Goal: Check status: Check status

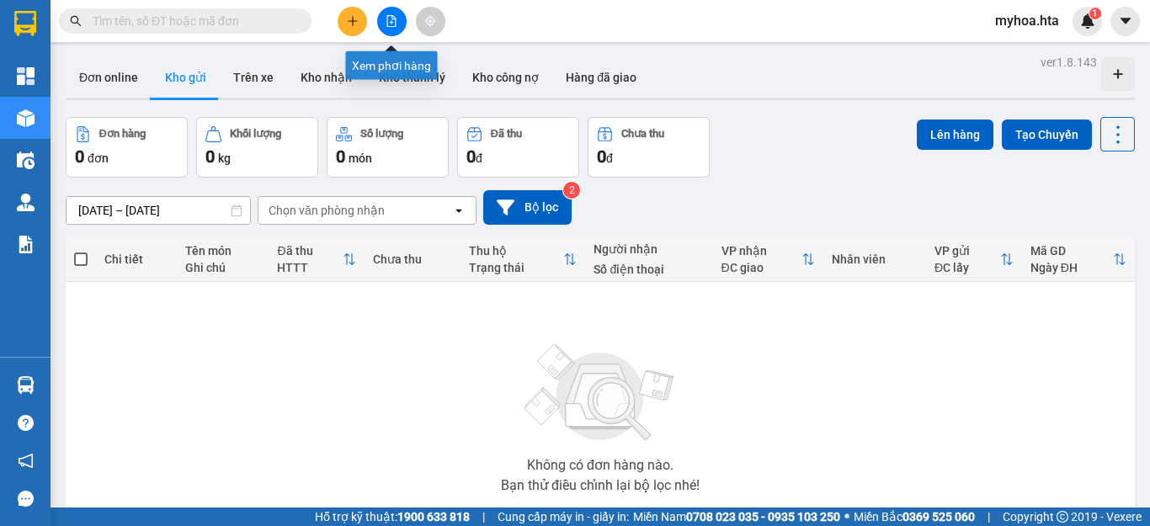
click at [388, 20] on icon "file-add" at bounding box center [392, 21] width 12 height 12
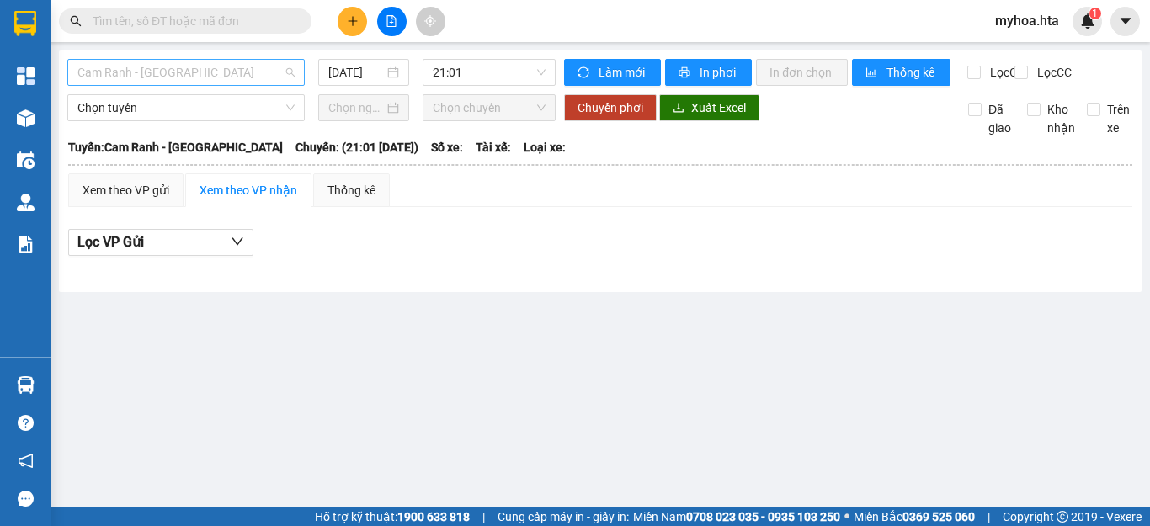
click at [169, 61] on span "Cam Ranh - Sài Gòn" at bounding box center [185, 72] width 217 height 25
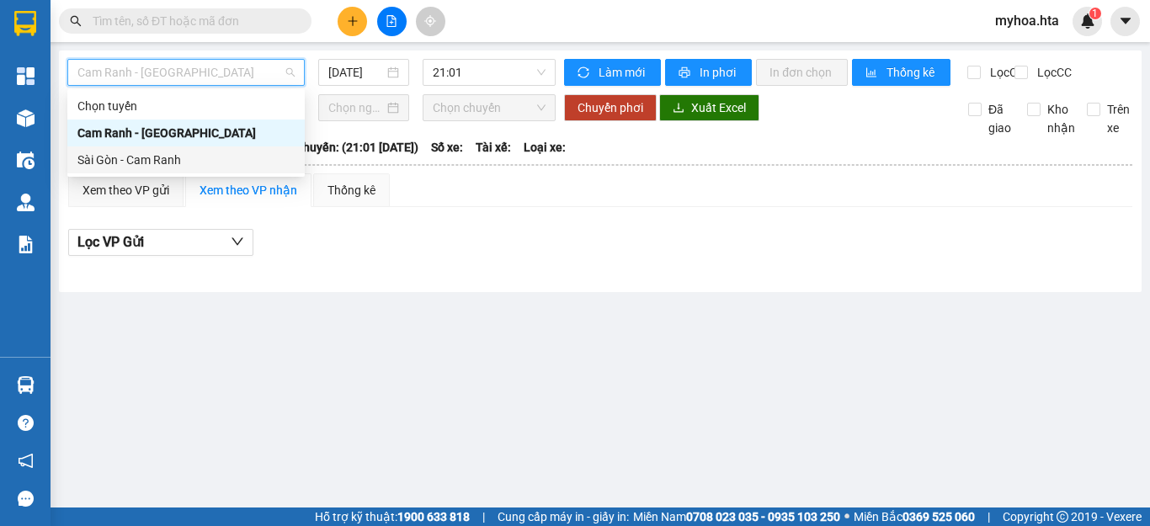
click at [145, 150] on div "Sài Gòn - Cam Ranh" at bounding box center [185, 160] width 237 height 27
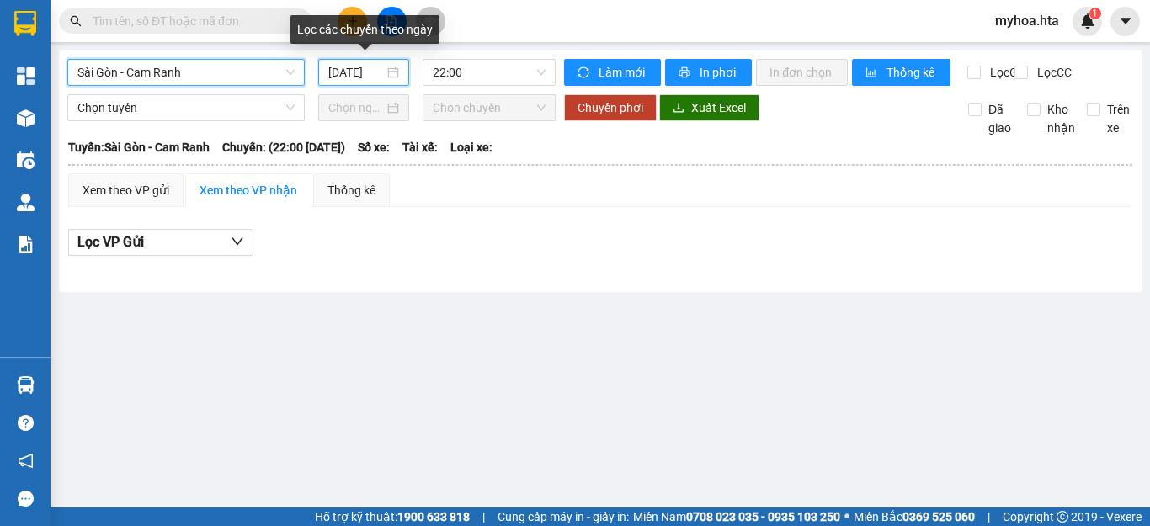
click at [353, 77] on input "14/09/2025" at bounding box center [356, 72] width 56 height 19
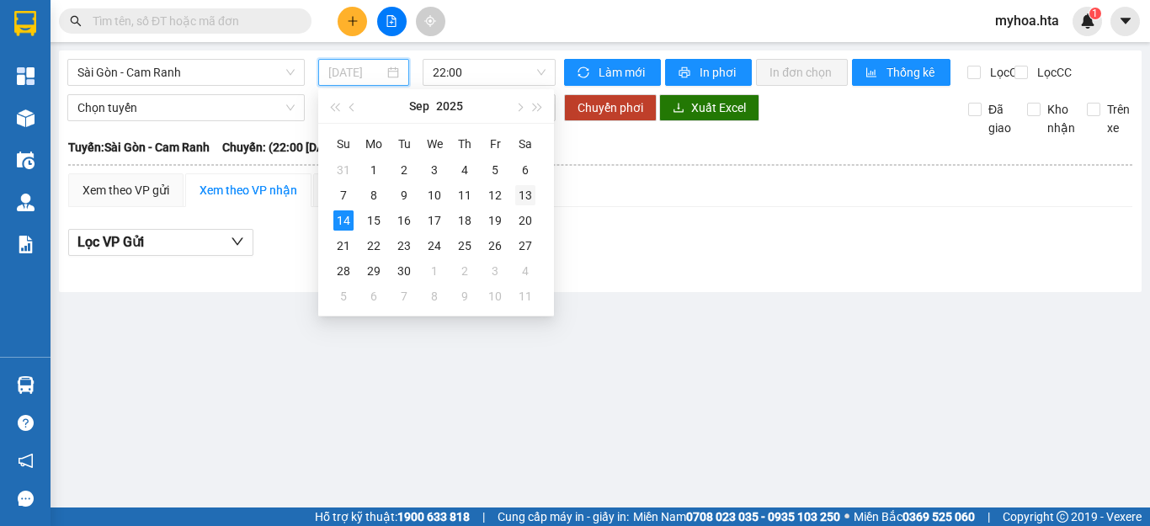
click at [526, 195] on div "13" at bounding box center [525, 195] width 20 height 20
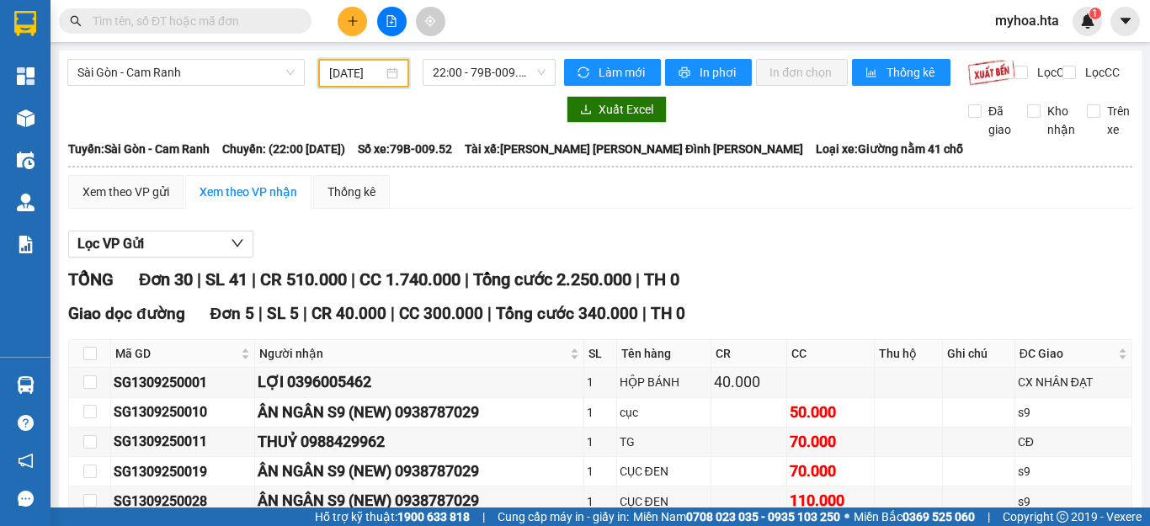
click at [370, 77] on input "13/09/2025" at bounding box center [356, 73] width 54 height 19
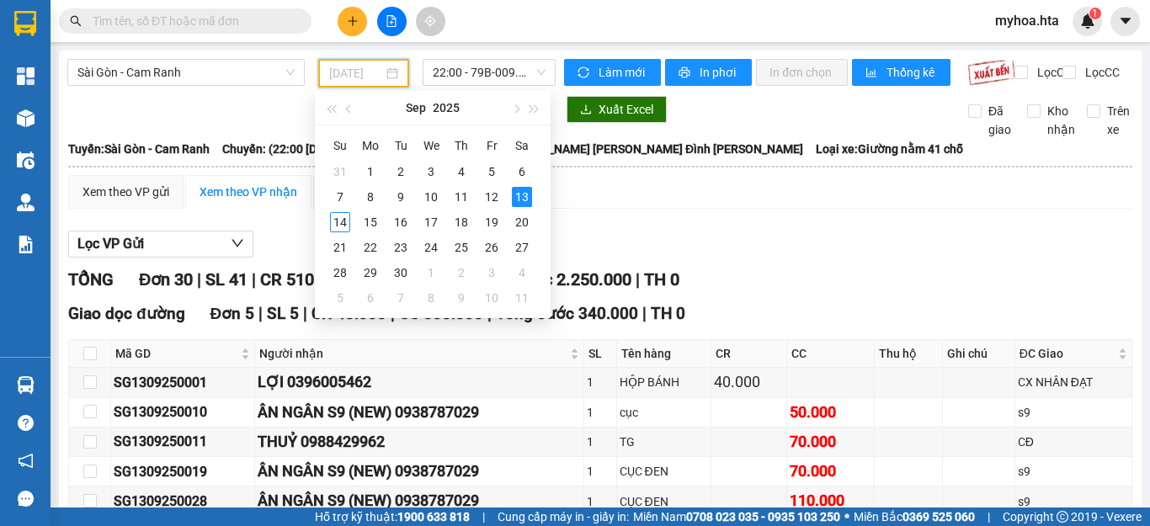
type input "13/09/2025"
click at [514, 192] on div "13" at bounding box center [522, 197] width 20 height 20
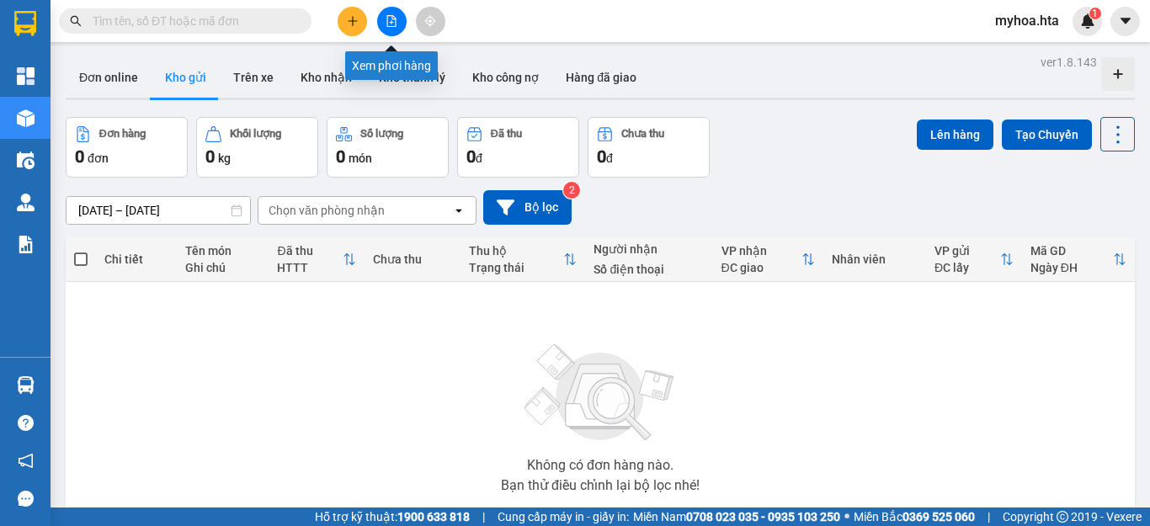
click at [387, 20] on icon "file-add" at bounding box center [392, 21] width 12 height 12
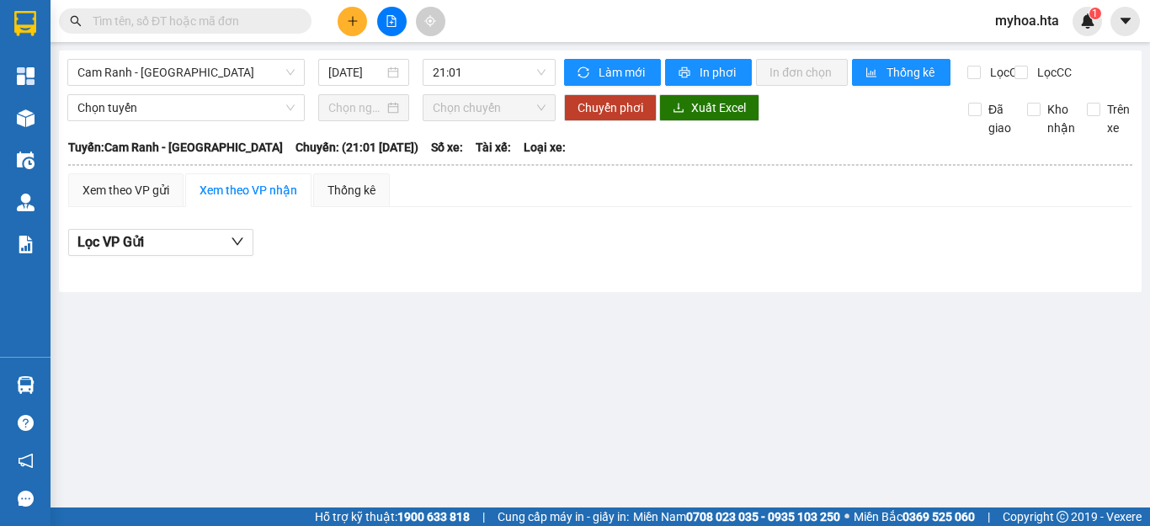
drag, startPoint x: 339, startPoint y: 70, endPoint x: 349, endPoint y: 88, distance: 20.4
click at [340, 70] on input "14/09/2025" at bounding box center [356, 72] width 56 height 19
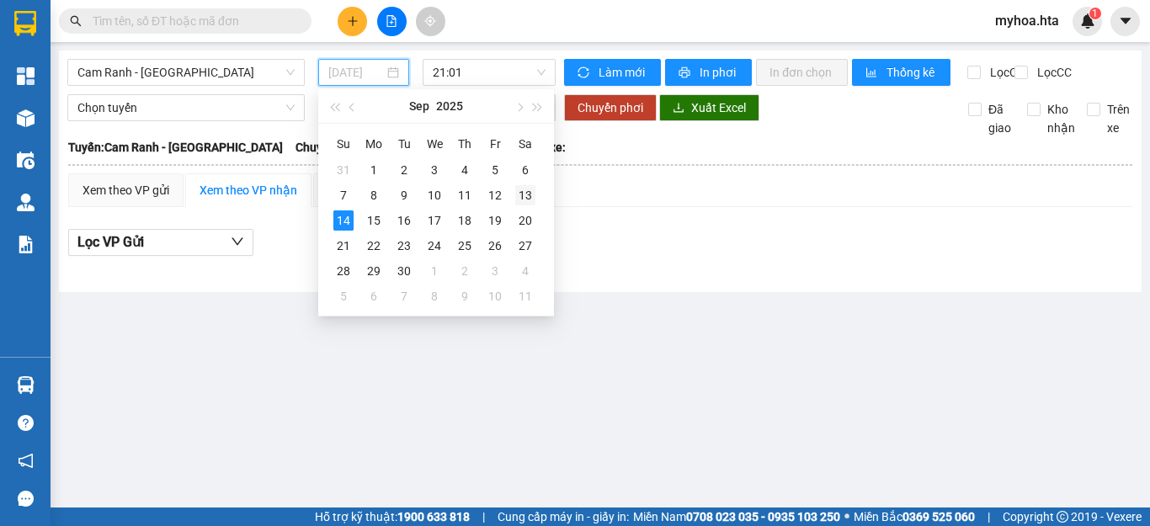
click at [526, 196] on div "13" at bounding box center [525, 195] width 20 height 20
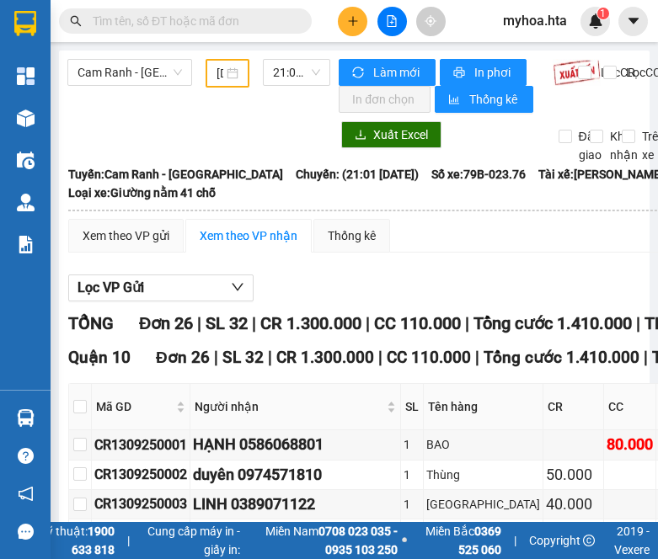
click at [218, 71] on input "13/09/2025" at bounding box center [219, 73] width 7 height 19
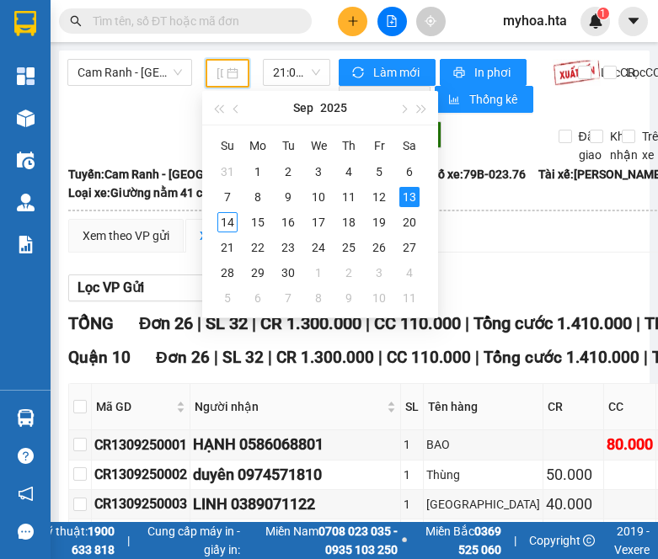
type input "13/09/2025"
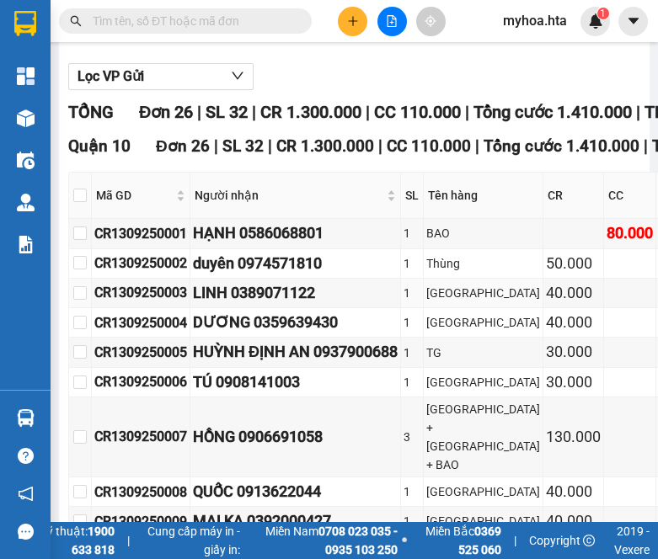
scroll to position [253, 0]
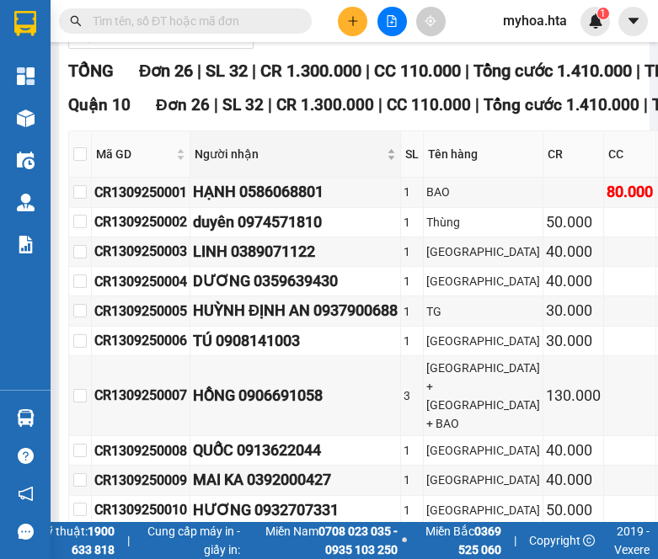
click at [214, 163] on div "Người nhận" at bounding box center [295, 154] width 201 height 19
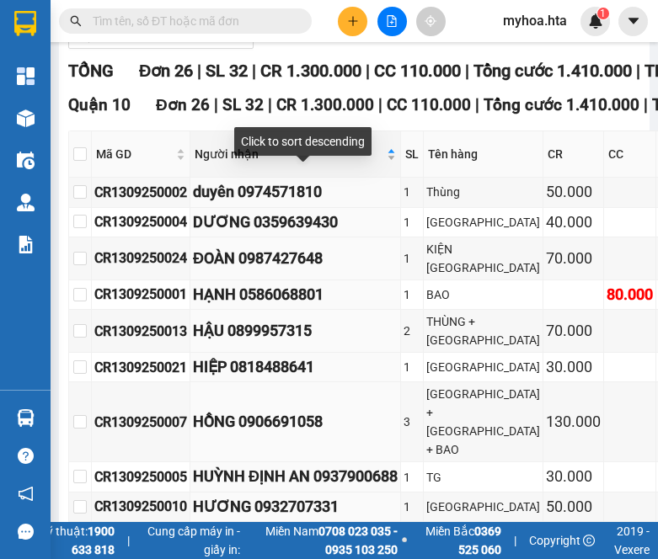
scroll to position [0, 0]
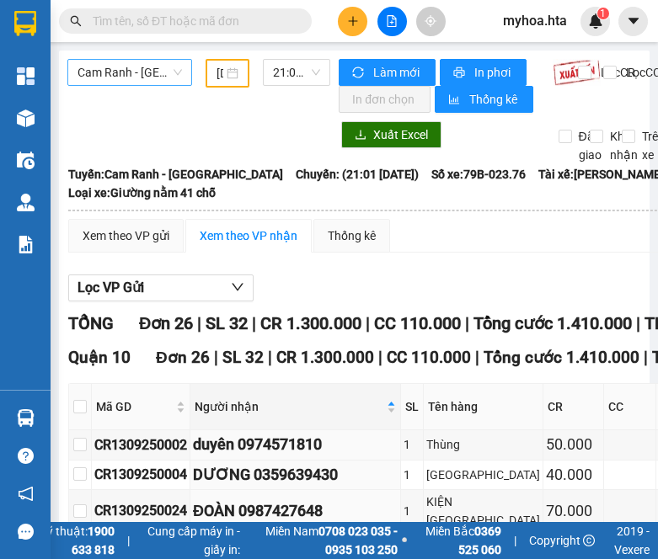
click at [163, 80] on span "Cam Ranh - Sài Gòn" at bounding box center [129, 72] width 104 height 25
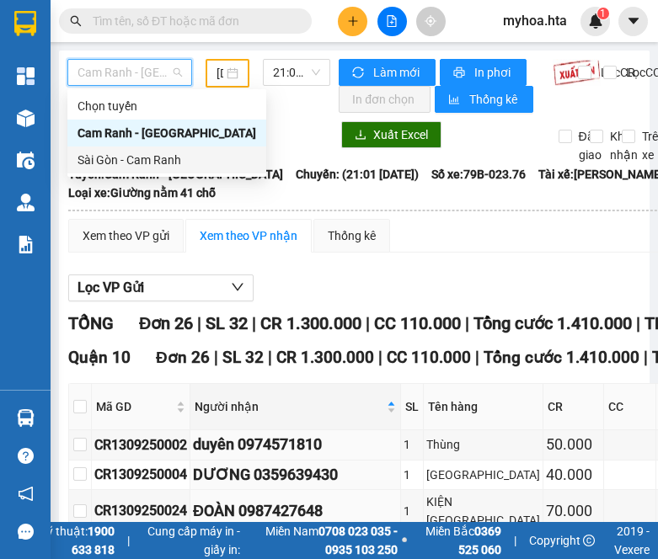
drag, startPoint x: 151, startPoint y: 152, endPoint x: 163, endPoint y: 142, distance: 15.7
click at [151, 152] on div "Sài Gòn - Cam Ranh" at bounding box center [166, 160] width 179 height 19
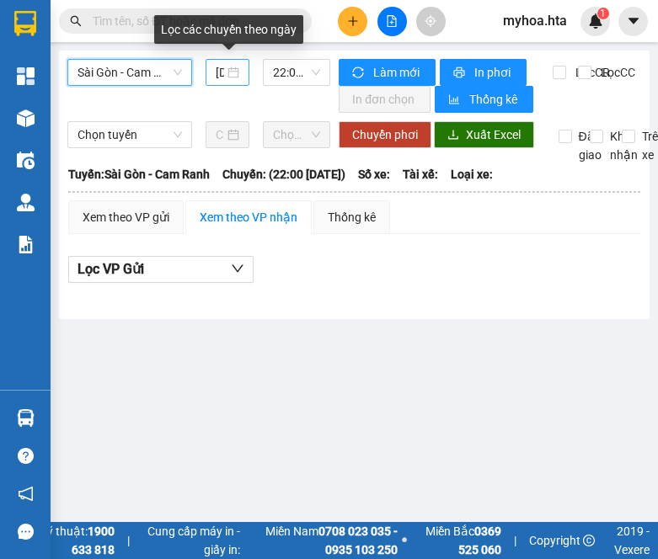
click at [227, 71] on div "14/09/2025" at bounding box center [228, 72] width 24 height 19
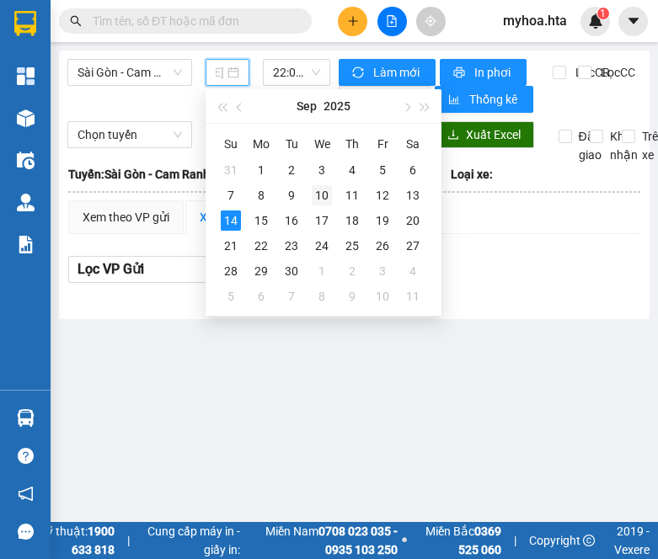
click at [327, 198] on div "10" at bounding box center [322, 195] width 20 height 20
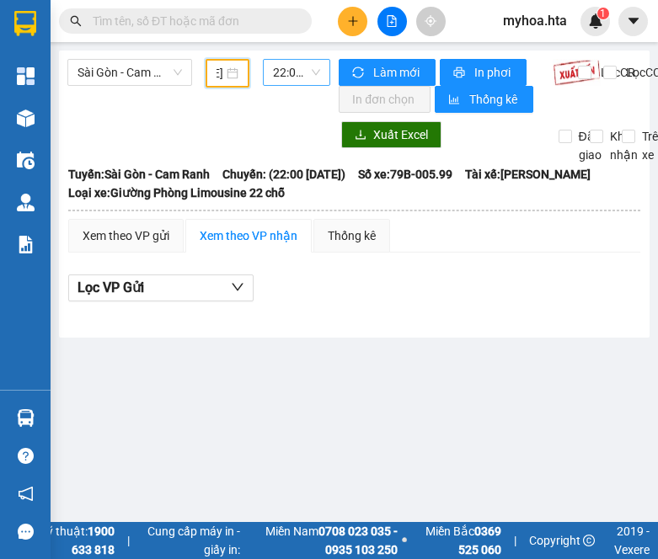
click at [282, 71] on span "22:00 - 79B-005.99" at bounding box center [296, 72] width 47 height 25
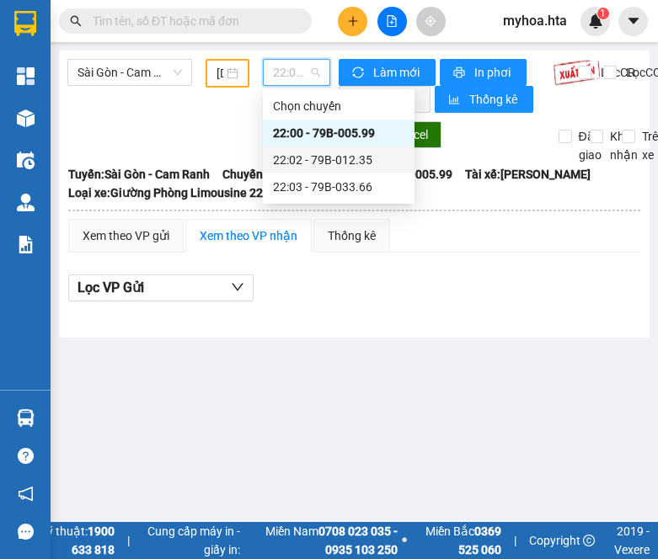
click at [307, 151] on div "22:02 - 79B-012.35" at bounding box center [338, 160] width 131 height 19
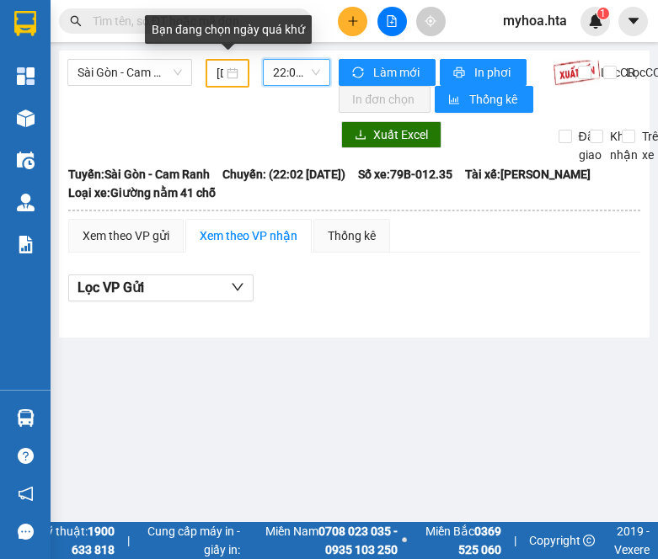
click at [235, 67] on div "10/09/2025" at bounding box center [227, 73] width 22 height 19
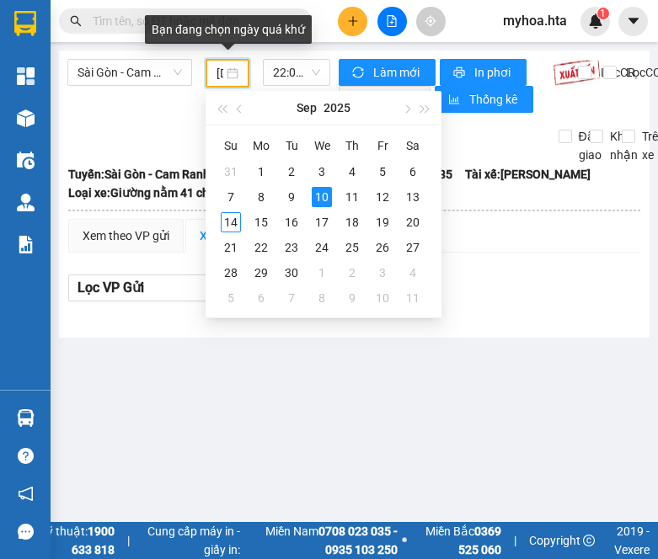
scroll to position [0, 53]
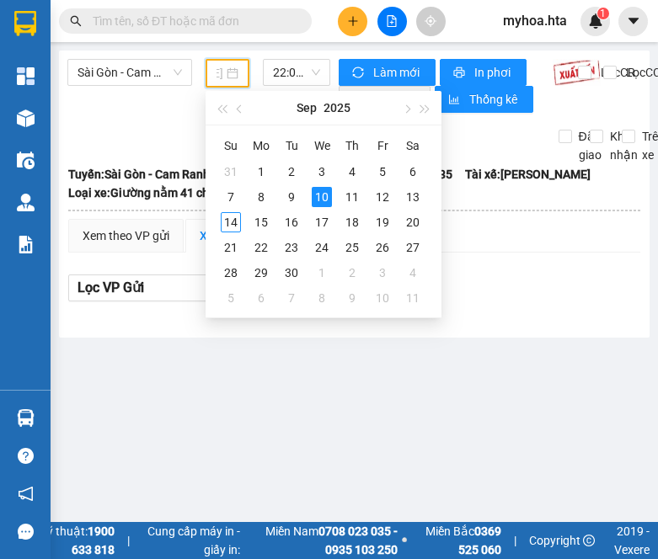
click at [323, 197] on div "10" at bounding box center [322, 197] width 20 height 20
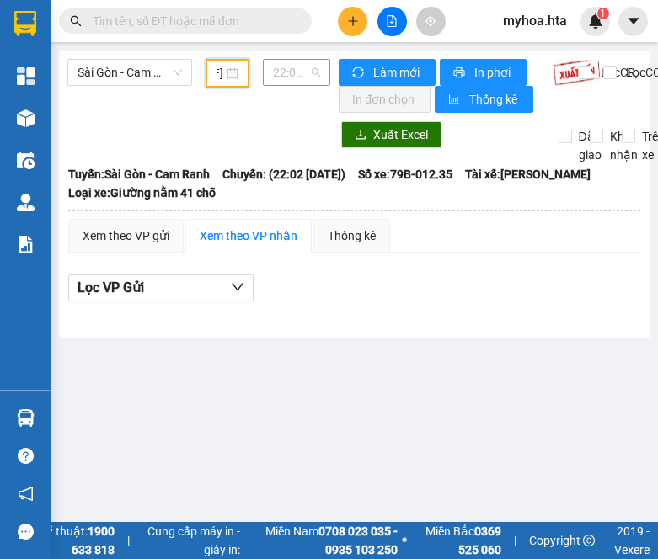
click at [299, 66] on span "22:02 - 79B-012.35" at bounding box center [296, 72] width 47 height 25
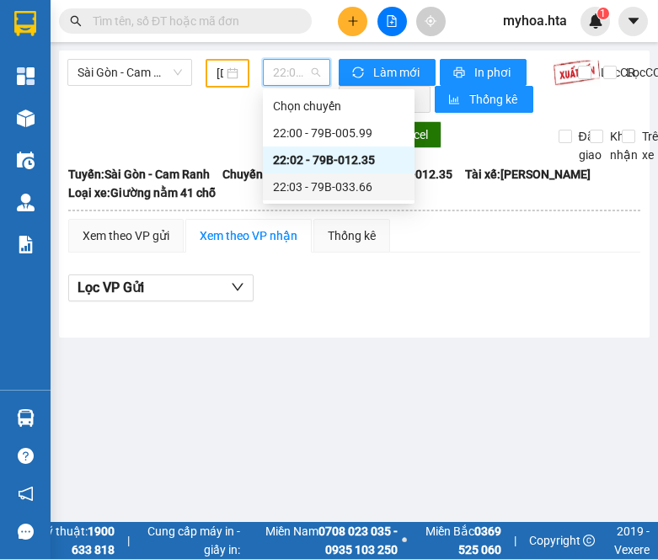
click at [307, 189] on div "22:03 - 79B-033.66" at bounding box center [338, 187] width 131 height 19
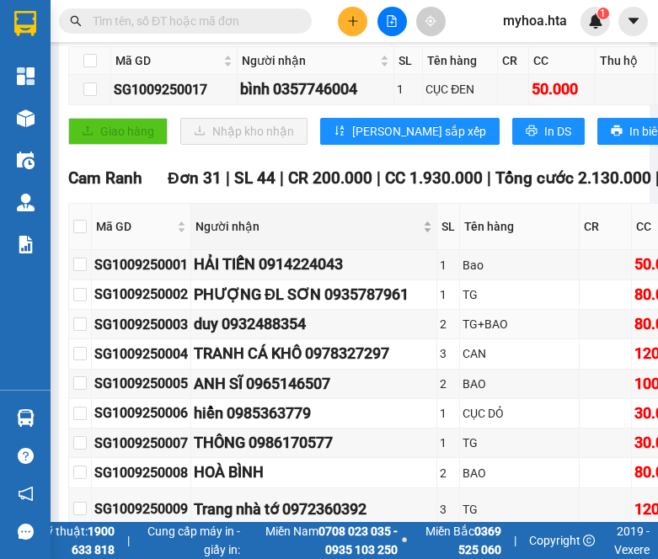
scroll to position [421, 0]
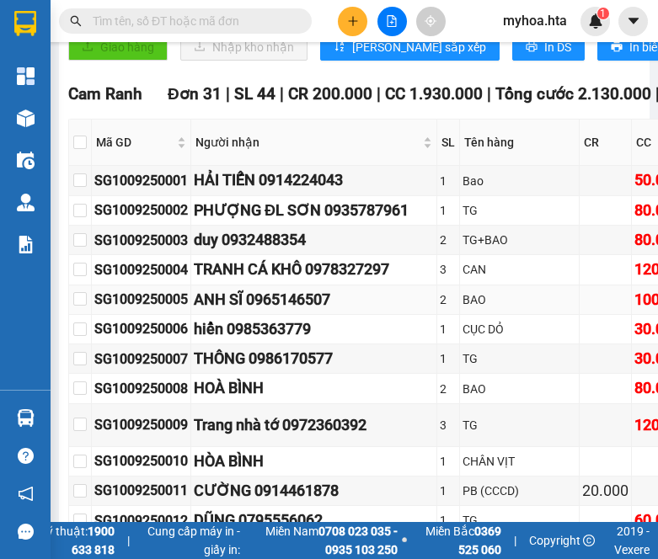
click at [193, 295] on td "ANH SĨ 0965146507" at bounding box center [314, 299] width 246 height 29
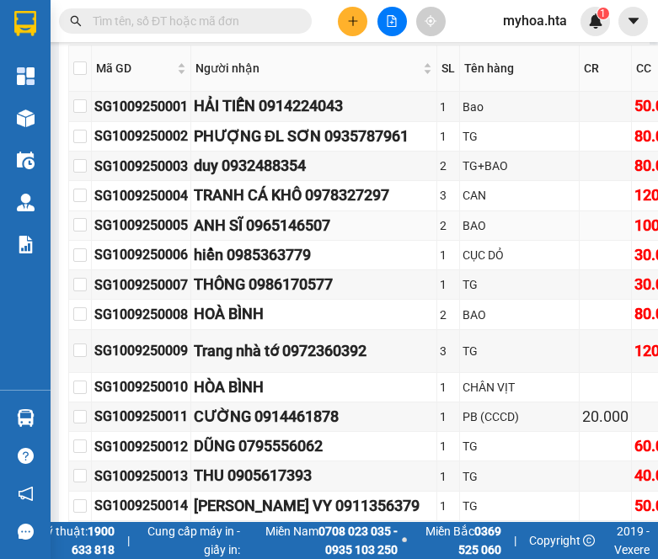
scroll to position [674, 0]
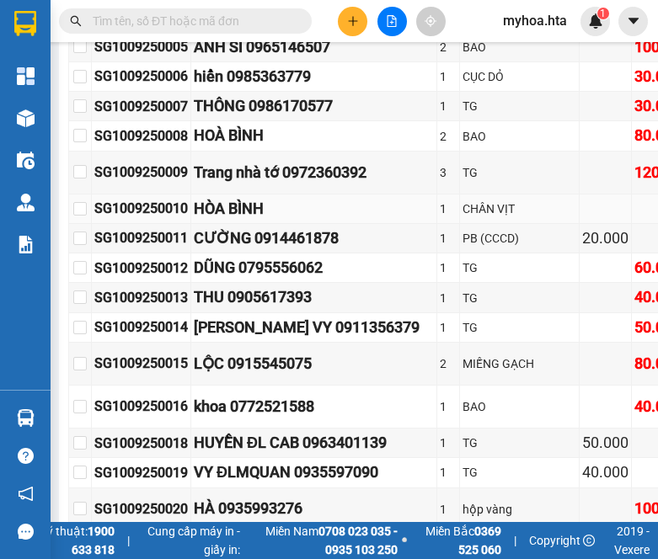
click at [153, 221] on td "SG1009250010" at bounding box center [141, 209] width 99 height 29
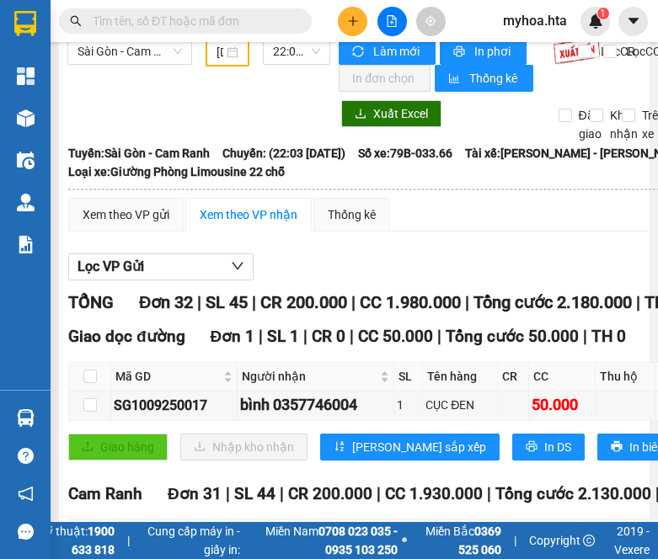
scroll to position [0, 0]
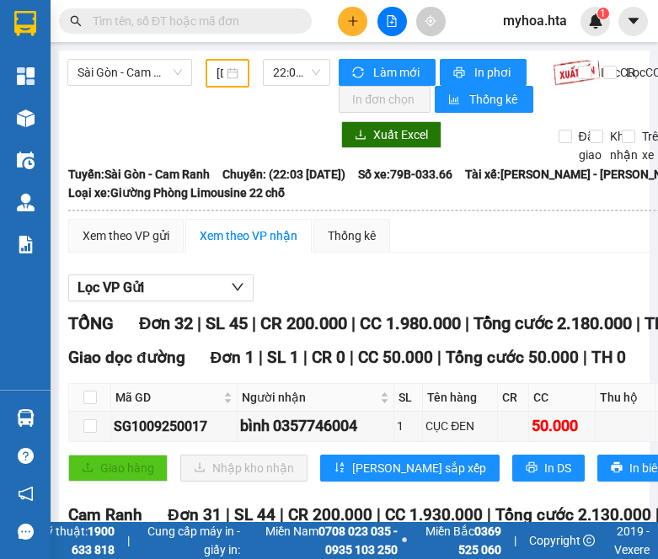
click at [229, 67] on div "10/09/2025" at bounding box center [227, 73] width 22 height 19
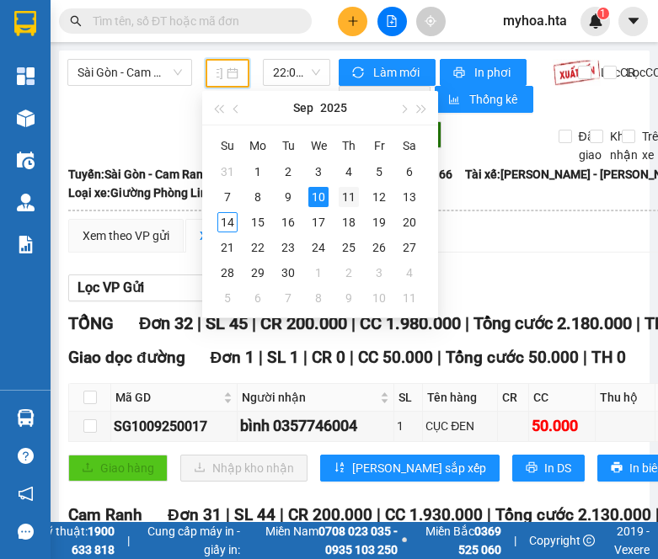
click at [349, 200] on div "11" at bounding box center [349, 197] width 20 height 20
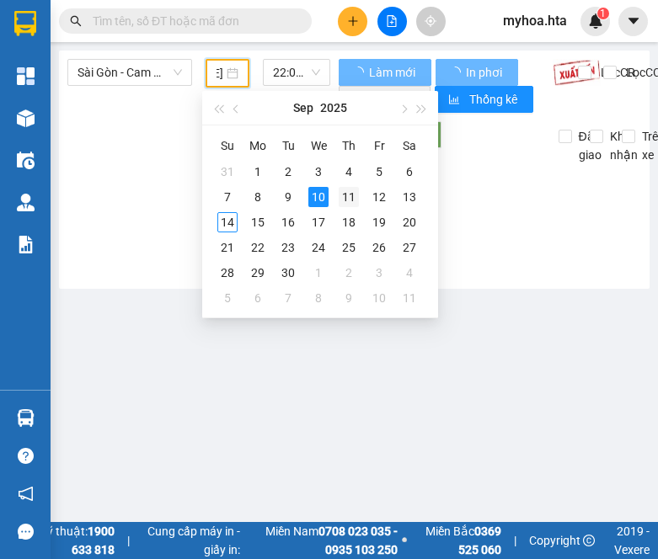
scroll to position [0, 53]
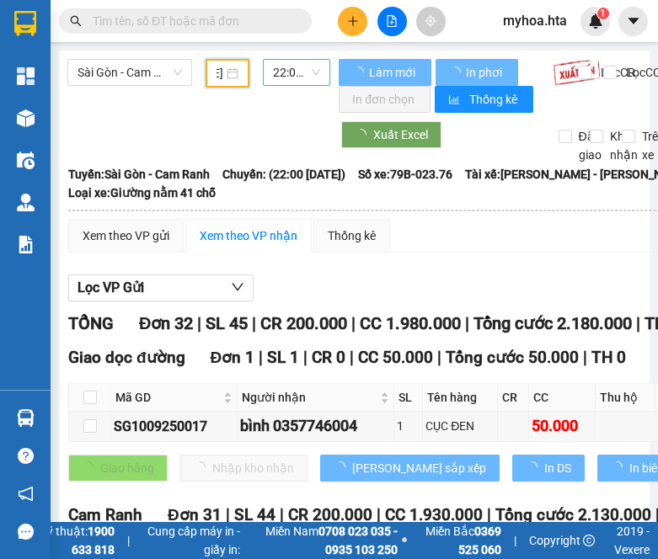
type input "11/09/2025"
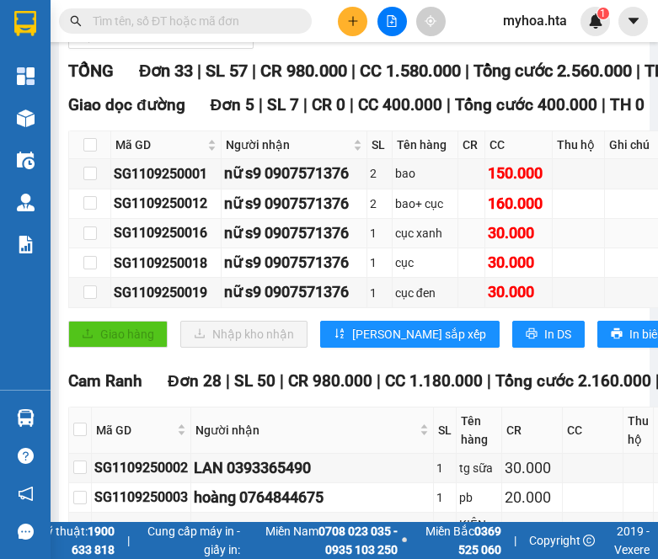
click at [406, 236] on div "cục xanh" at bounding box center [425, 233] width 60 height 19
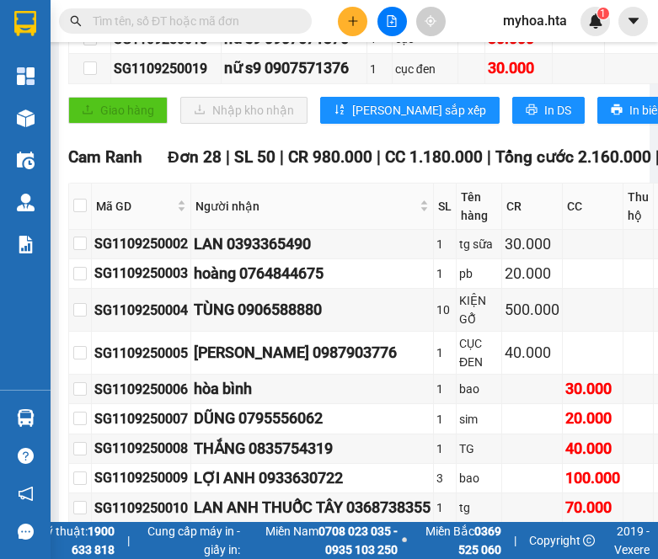
scroll to position [590, 0]
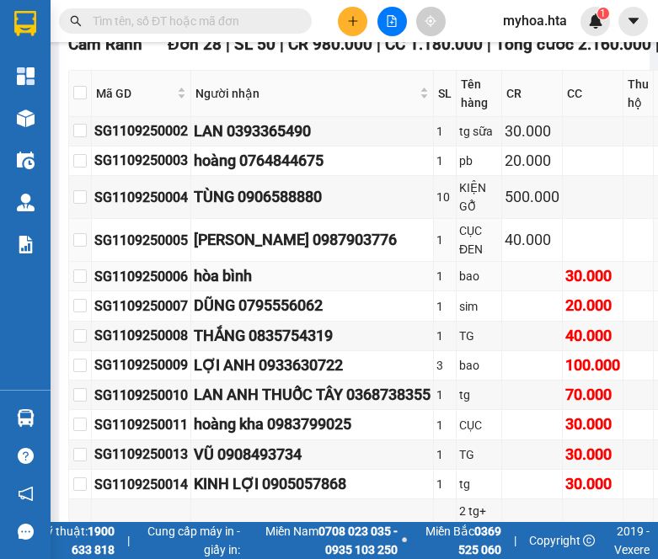
click at [312, 269] on div "hòa bình" at bounding box center [312, 276] width 237 height 24
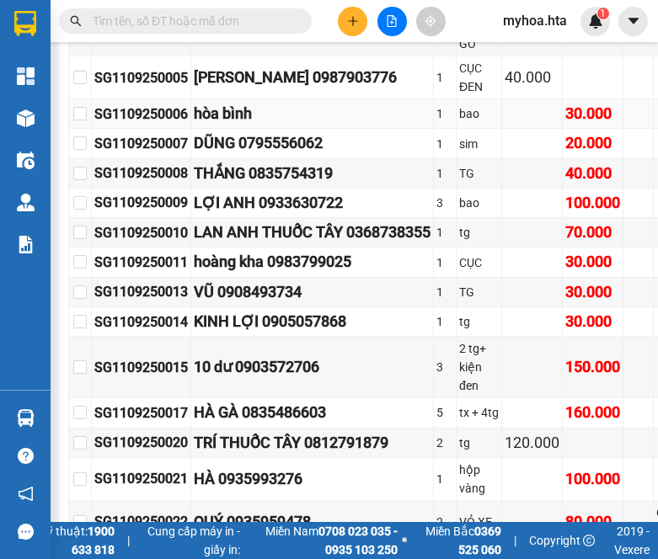
scroll to position [758, 0]
